Goal: Information Seeking & Learning: Learn about a topic

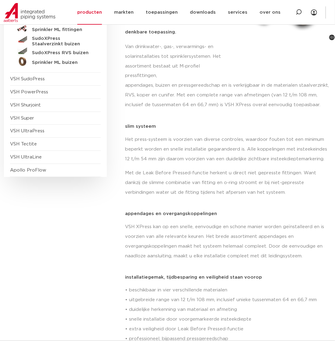
scroll to position [152, 0]
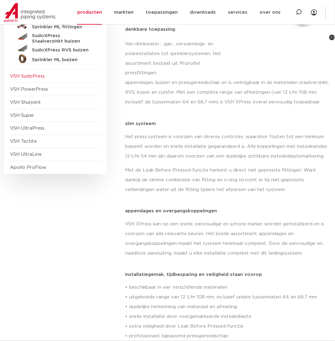
click at [33, 77] on span "VSH SudoPress" at bounding box center [27, 76] width 35 height 5
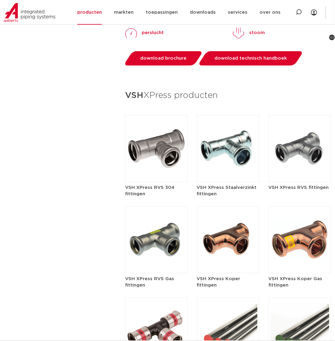
scroll to position [731, 0]
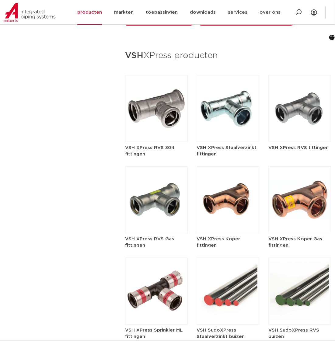
click at [149, 107] on img at bounding box center [156, 108] width 63 height 67
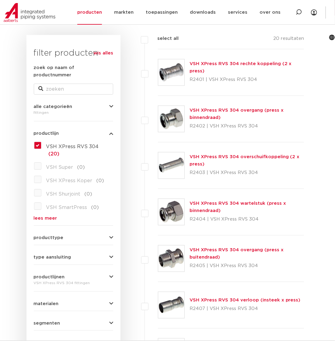
scroll to position [91, 0]
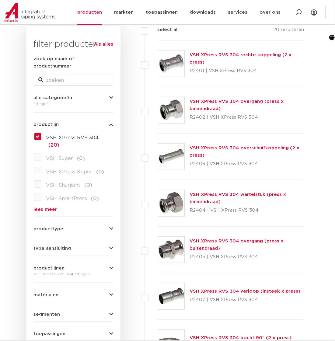
click at [227, 58] on link "VSH XPress RVS 304 rechte koppeling (2 x press)" at bounding box center [241, 59] width 102 height 12
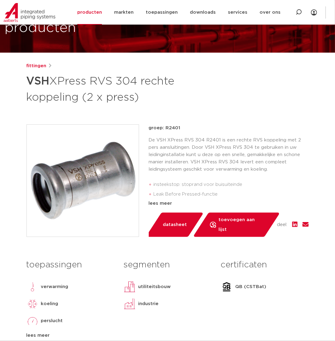
scroll to position [91, 0]
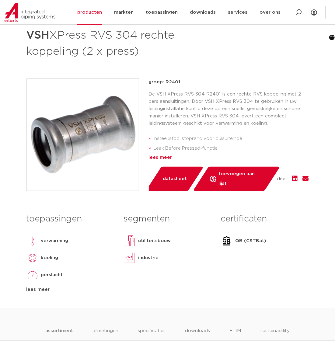
click at [164, 159] on div "lees meer" at bounding box center [229, 157] width 160 height 7
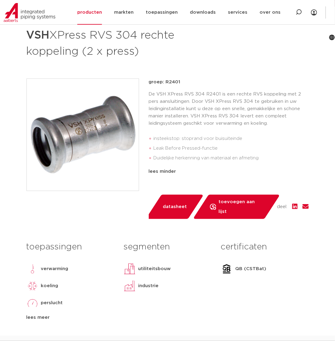
click at [43, 314] on div "lees meer" at bounding box center [70, 317] width 88 height 7
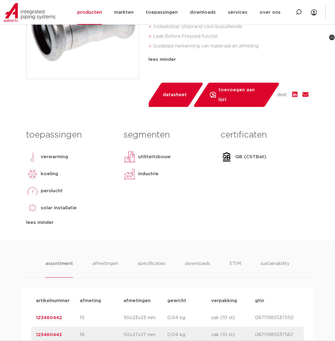
scroll to position [213, 0]
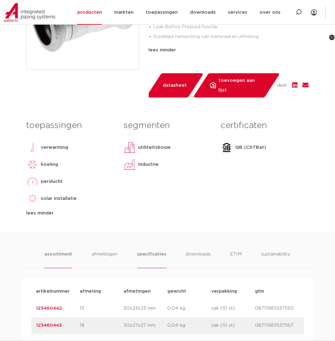
click at [157, 251] on li "specificaties" at bounding box center [151, 259] width 29 height 17
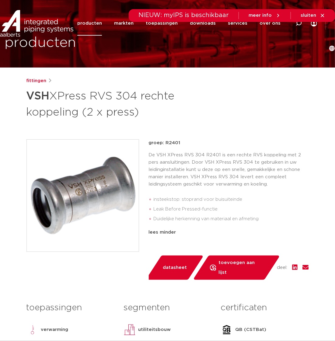
scroll to position [0, 0]
